Goal: Find specific page/section: Find specific page/section

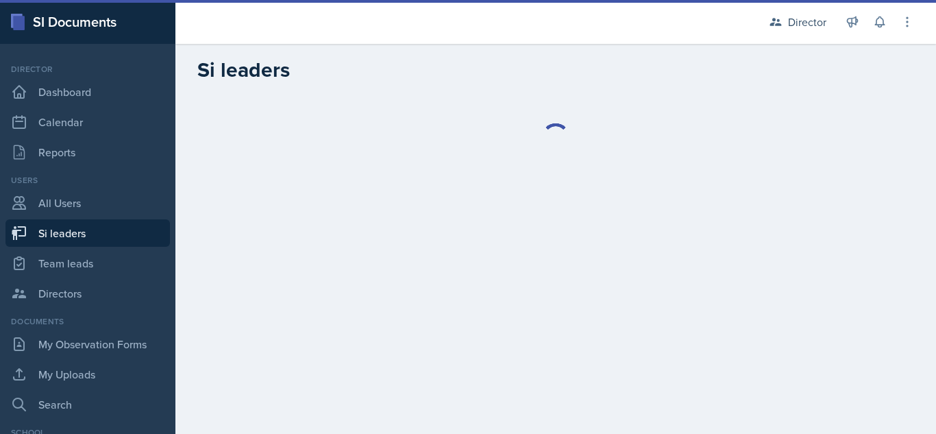
select select "2bed604d-1099-4043-b1bc-2365e8740244"
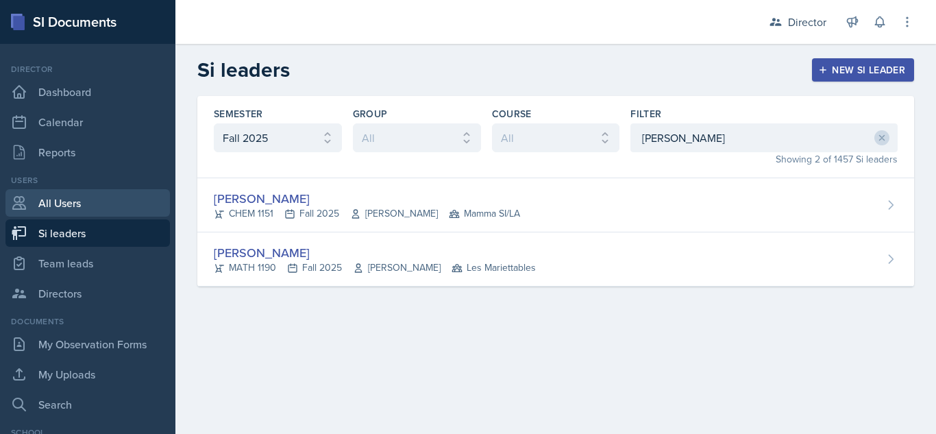
click at [108, 204] on link "All Users" at bounding box center [87, 202] width 164 height 27
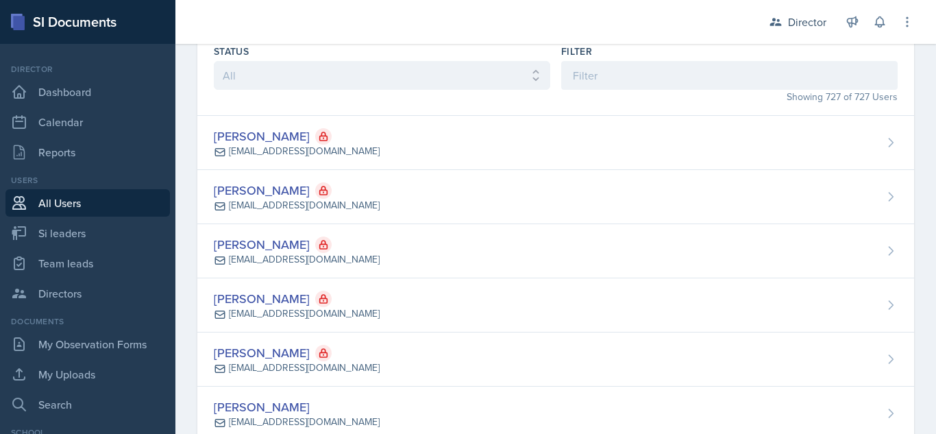
scroll to position [59, 0]
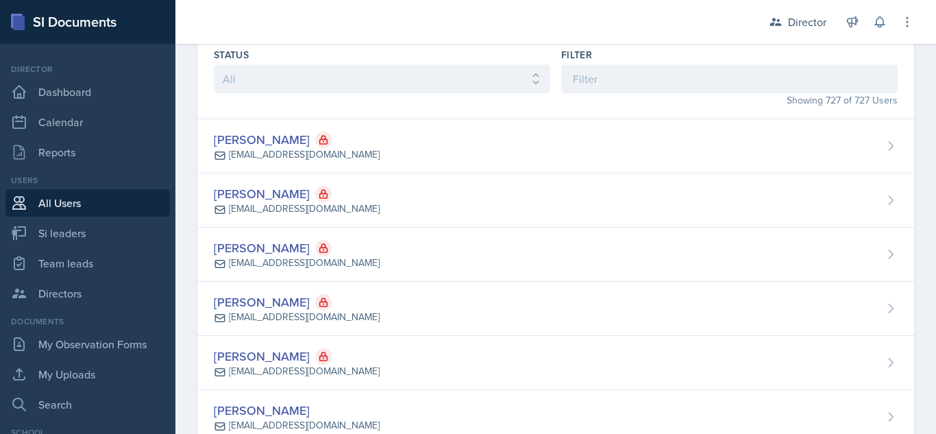
click at [58, 304] on link "Directors" at bounding box center [87, 293] width 164 height 27
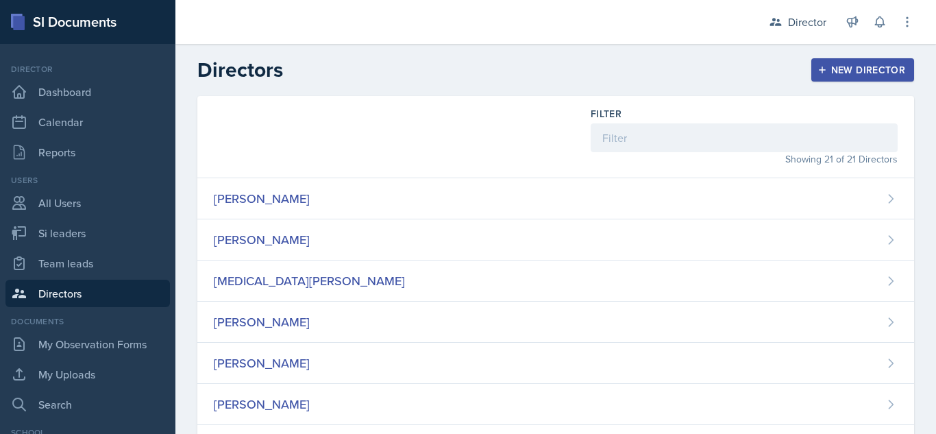
click at [788, 23] on div "Director" at bounding box center [807, 22] width 38 height 16
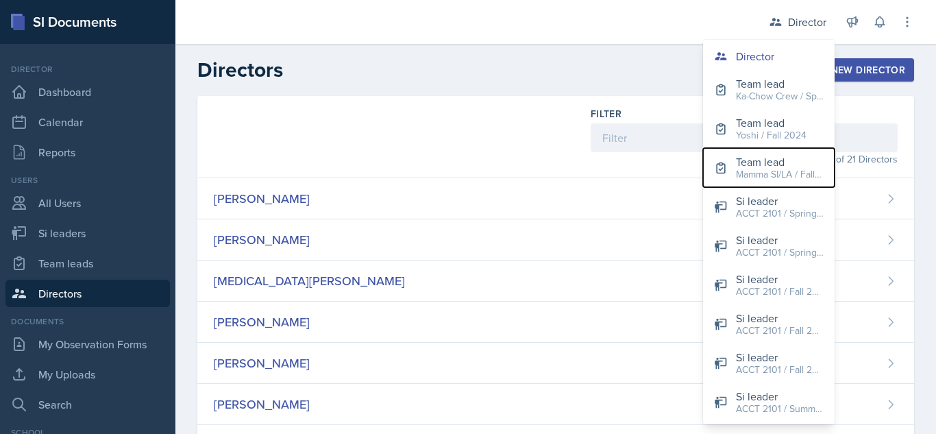
click at [789, 171] on div "Mamma SI/LA / Fall 2025" at bounding box center [780, 174] width 88 height 14
